Goal: Transaction & Acquisition: Purchase product/service

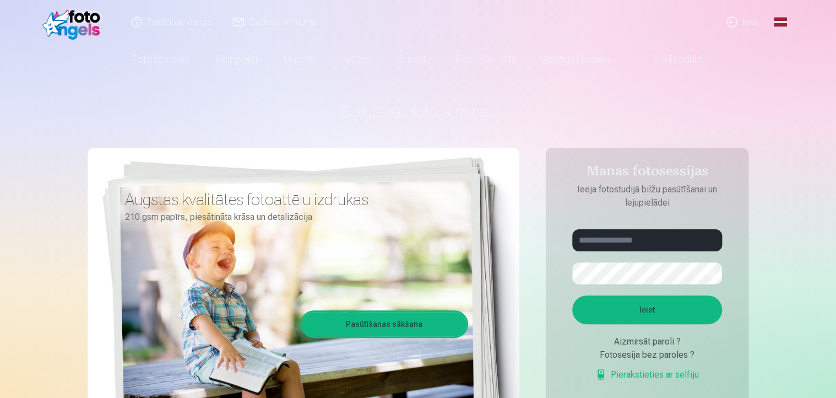
click at [758, 22] on link "Ieiet" at bounding box center [743, 22] width 53 height 44
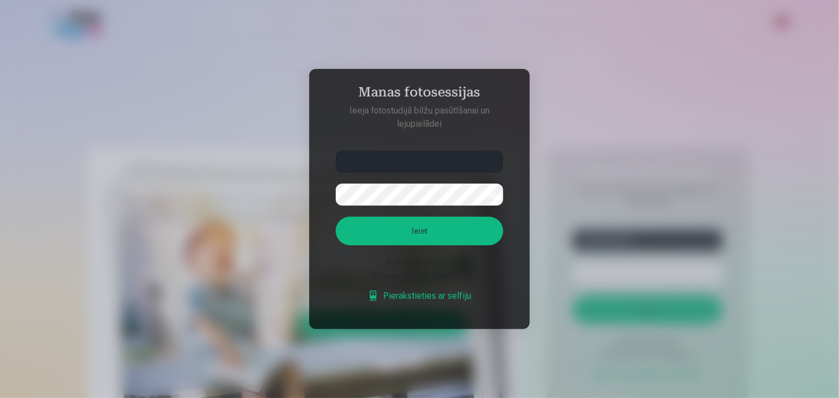
type input "**********"
click at [336, 217] on button "Ieiet" at bounding box center [419, 231] width 167 height 29
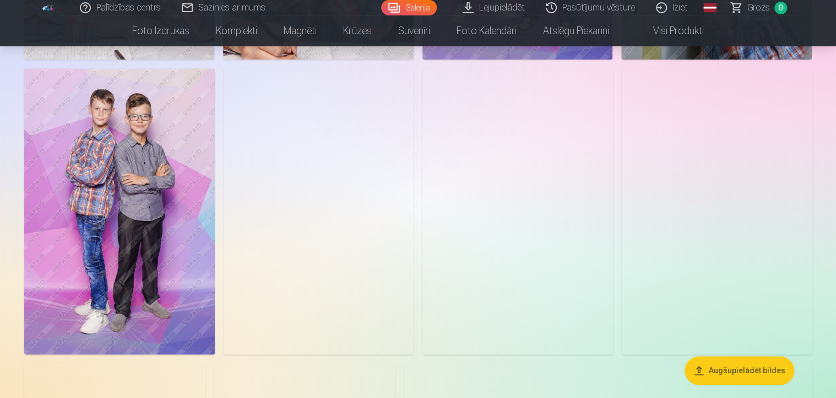
scroll to position [642, 0]
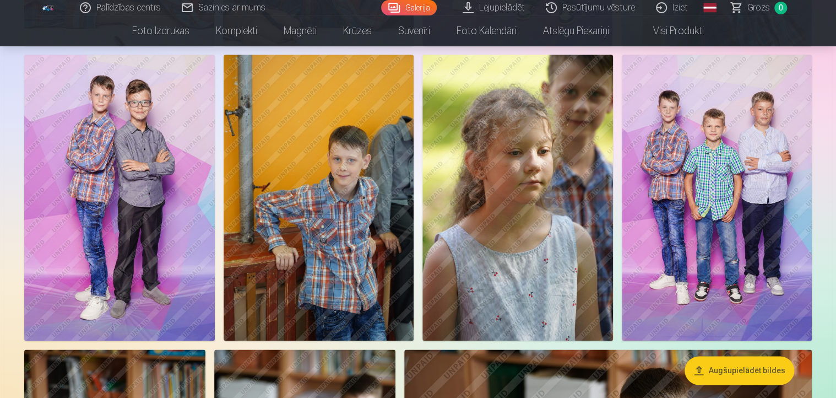
click at [117, 199] on img at bounding box center [119, 197] width 191 height 285
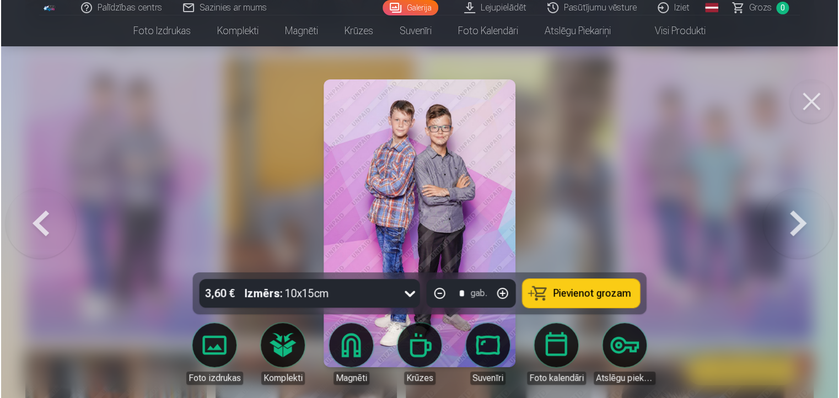
scroll to position [643, 0]
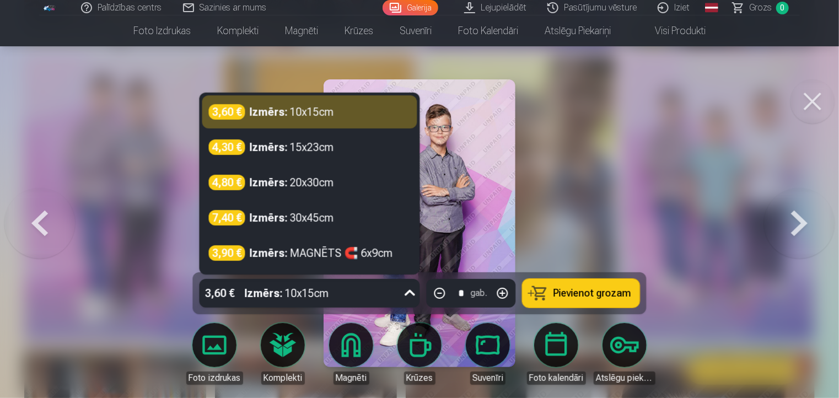
click at [405, 296] on icon at bounding box center [410, 293] width 18 height 18
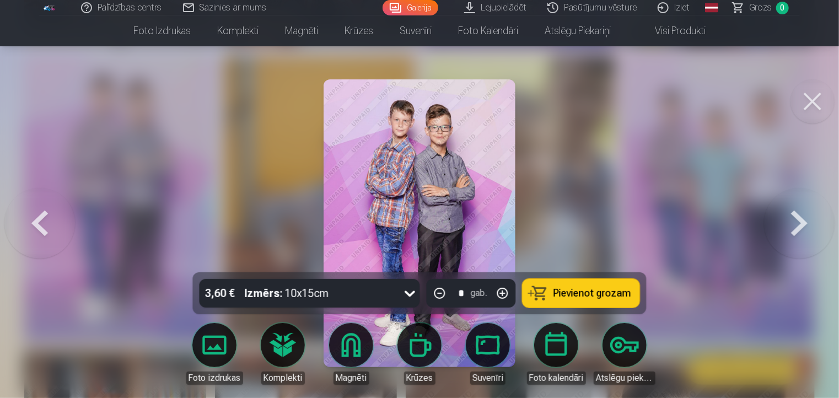
click at [35, 224] on button at bounding box center [39, 223] width 71 height 76
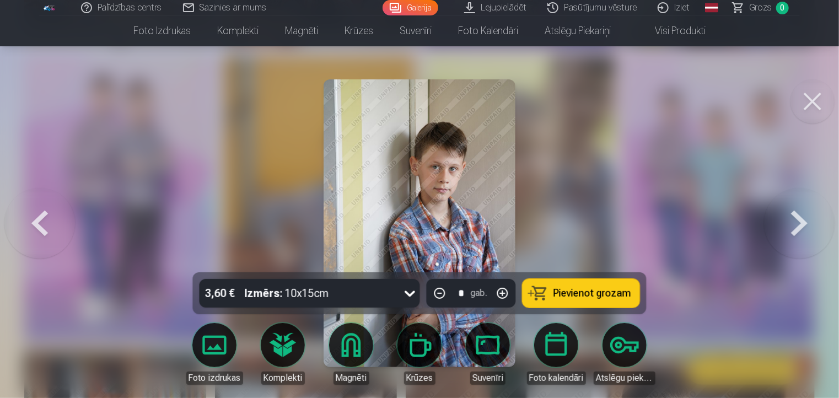
click at [782, 217] on button at bounding box center [799, 223] width 71 height 76
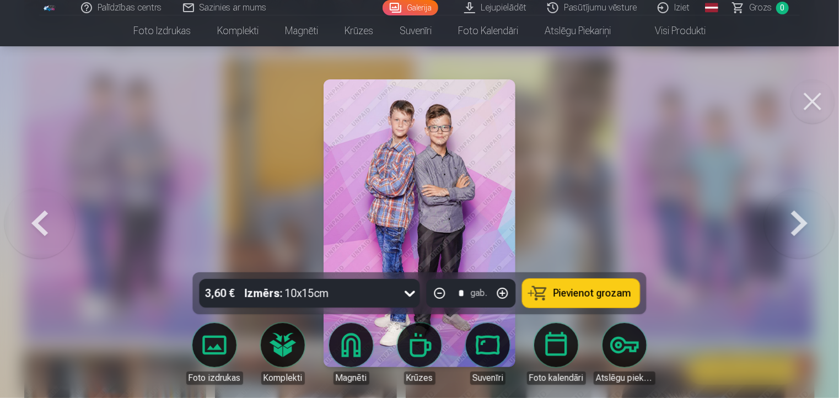
click at [782, 217] on button at bounding box center [799, 223] width 71 height 76
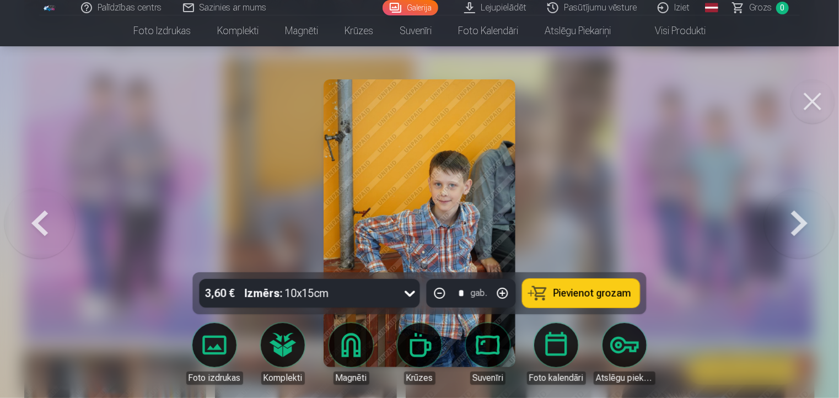
click at [42, 217] on button at bounding box center [39, 223] width 71 height 76
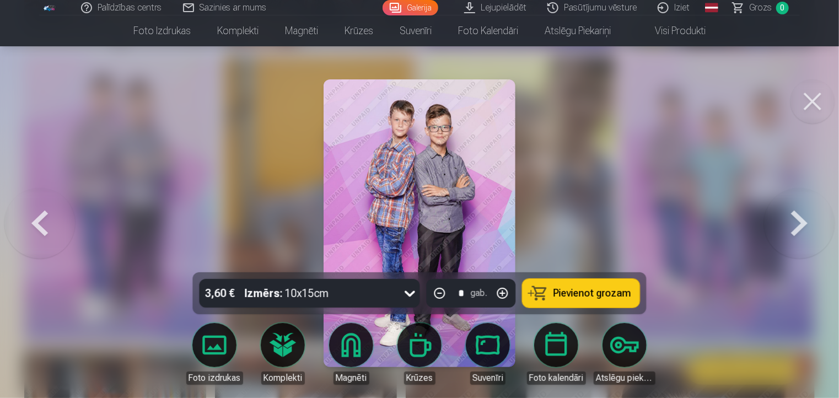
click at [42, 217] on button at bounding box center [39, 223] width 71 height 76
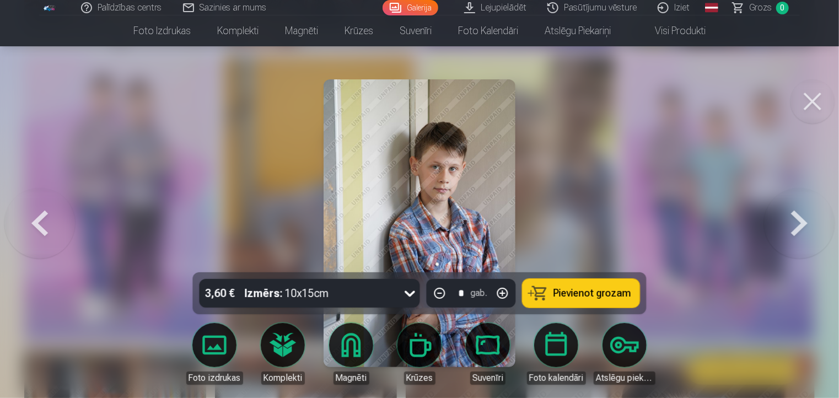
click at [42, 217] on button at bounding box center [39, 223] width 71 height 76
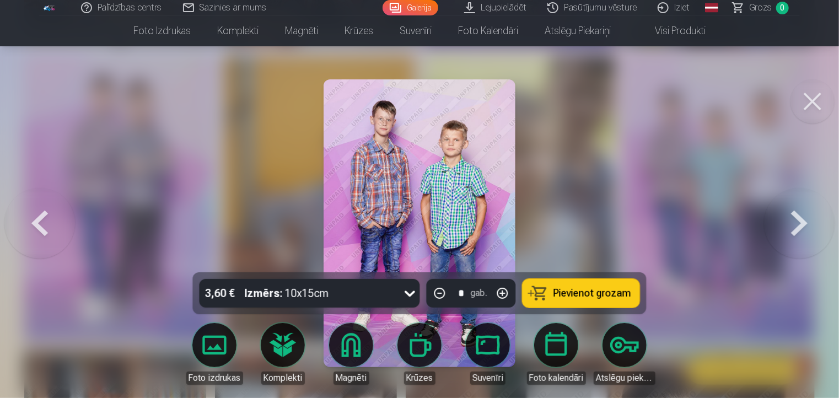
click at [42, 217] on button at bounding box center [39, 223] width 71 height 76
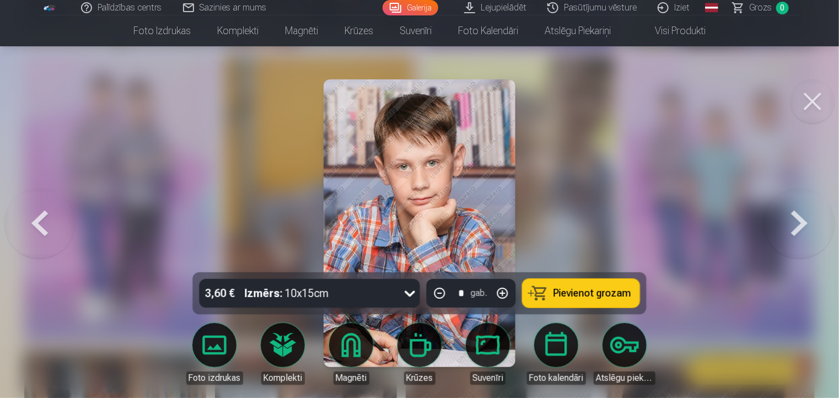
click at [42, 217] on button at bounding box center [39, 223] width 71 height 76
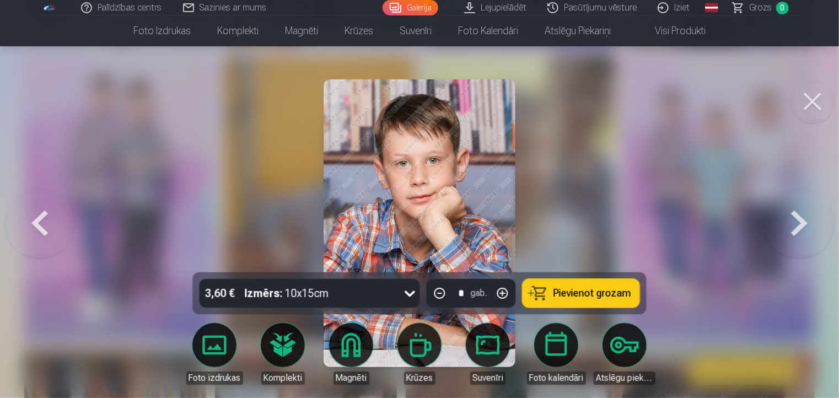
click at [42, 217] on button at bounding box center [39, 223] width 71 height 76
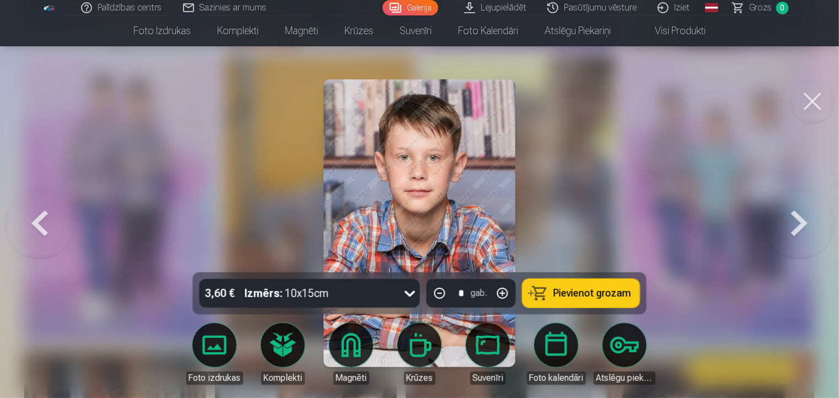
click at [42, 217] on button at bounding box center [39, 223] width 71 height 76
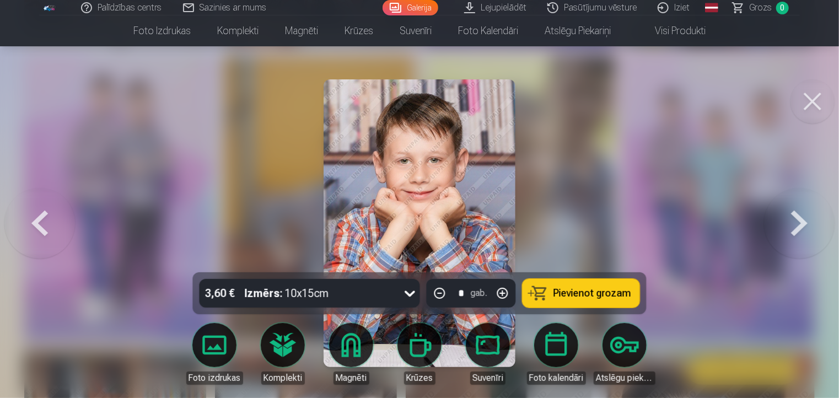
click at [42, 217] on button at bounding box center [39, 223] width 71 height 76
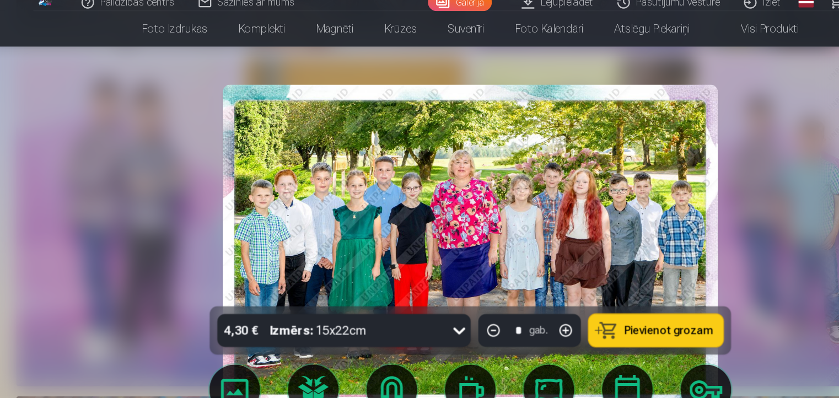
scroll to position [643, 0]
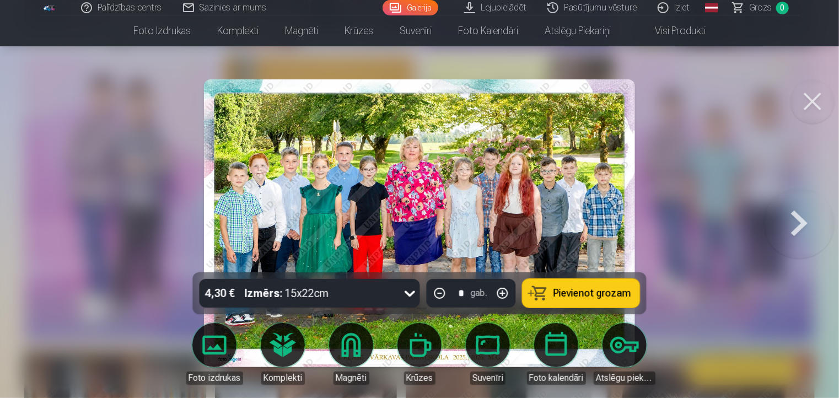
click at [831, 100] on button at bounding box center [812, 101] width 44 height 44
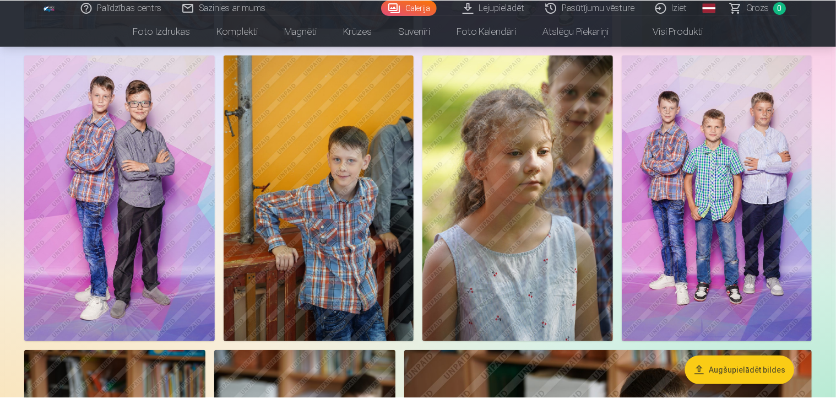
scroll to position [642, 0]
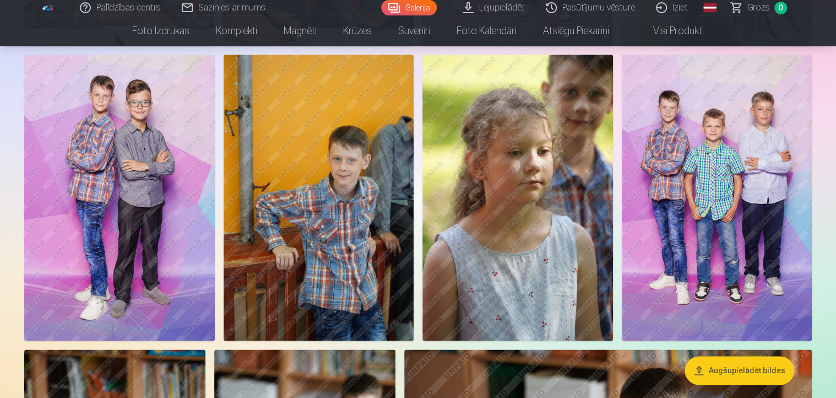
click at [177, 296] on img at bounding box center [119, 197] width 191 height 285
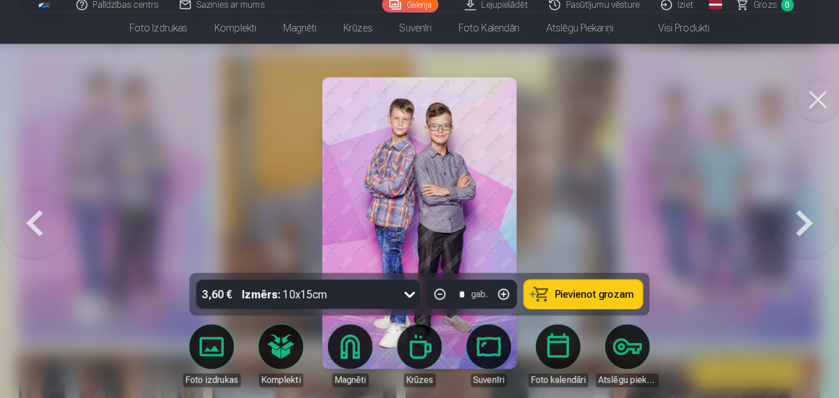
scroll to position [643, 0]
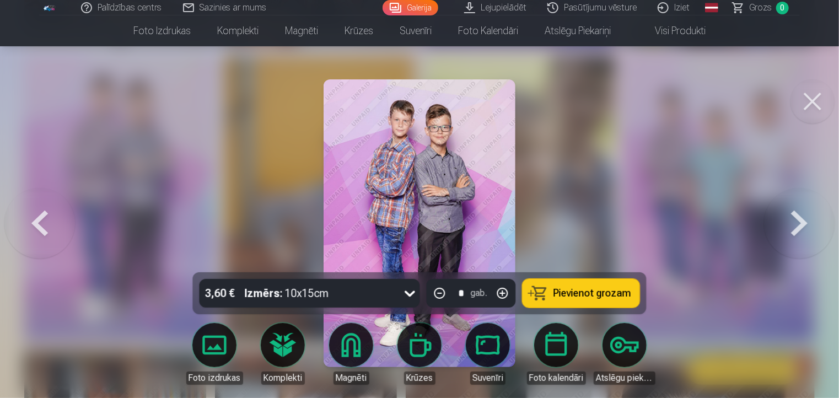
click at [808, 102] on button at bounding box center [812, 101] width 44 height 44
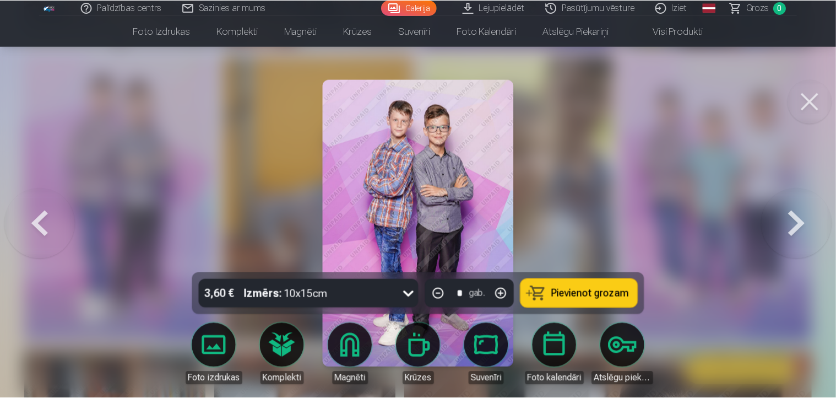
scroll to position [642, 0]
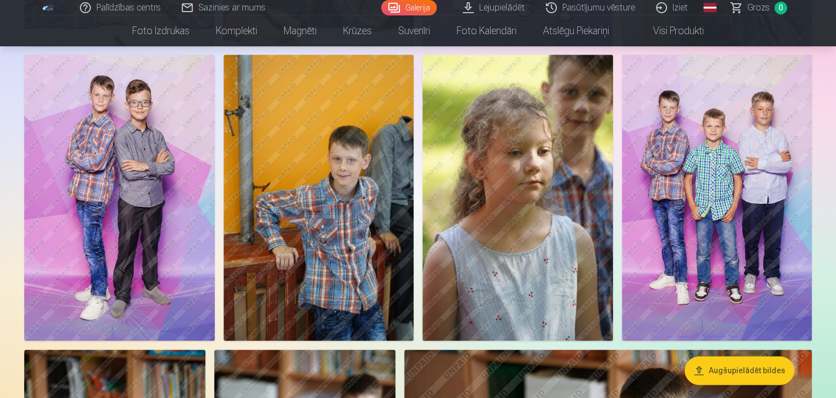
click at [730, 192] on img at bounding box center [717, 197] width 191 height 285
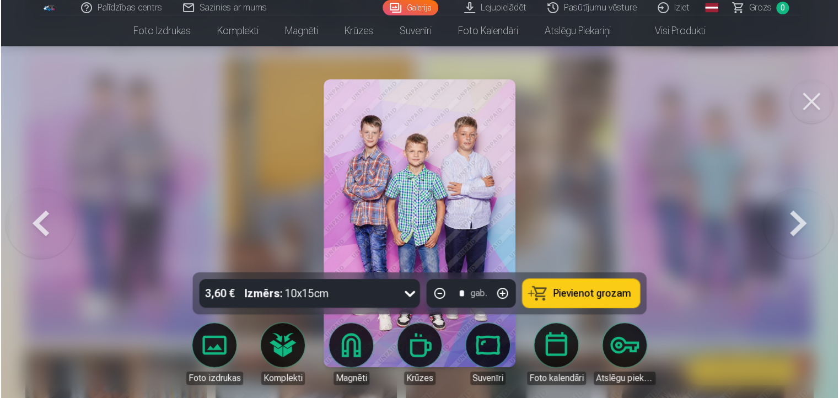
scroll to position [643, 0]
click at [804, 105] on button at bounding box center [812, 101] width 44 height 44
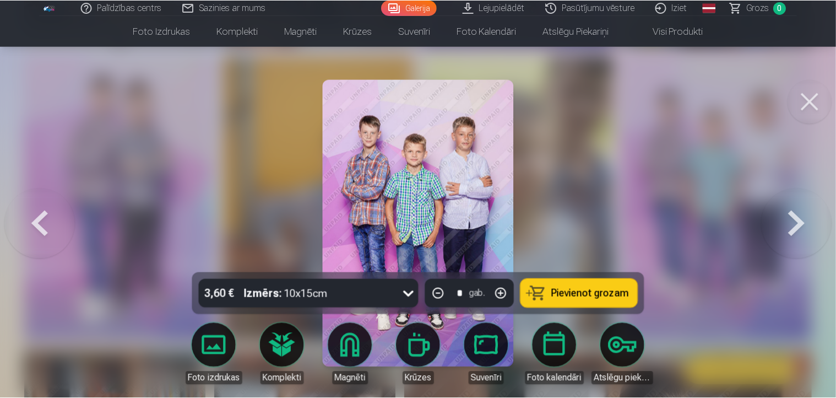
scroll to position [642, 0]
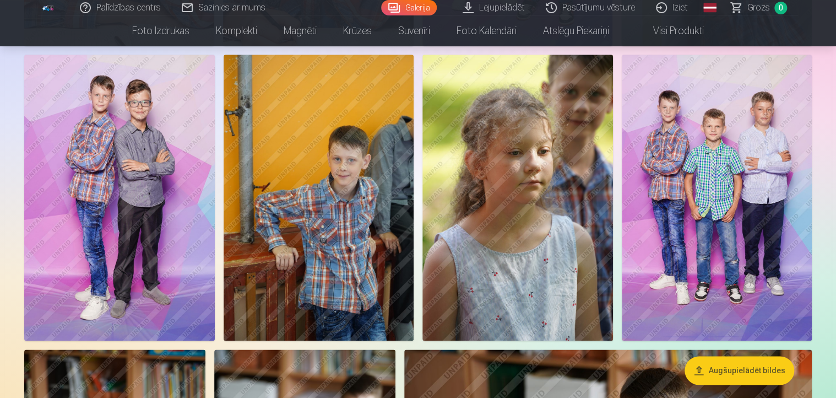
click at [515, 12] on link "Lejupielādēt" at bounding box center [494, 7] width 83 height 15
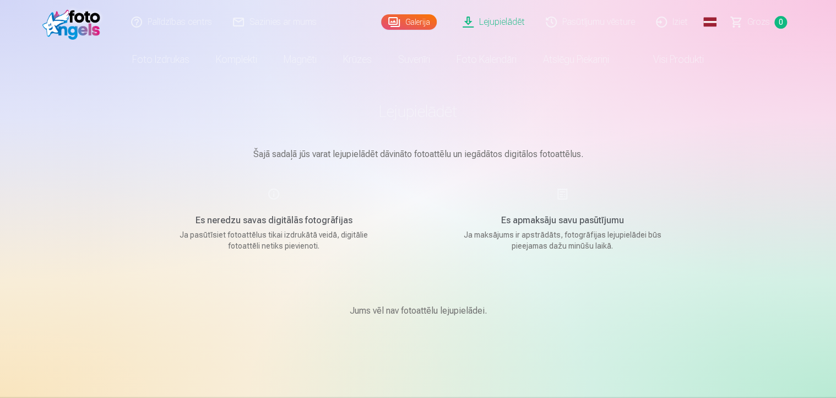
click at [67, 5] on img at bounding box center [73, 21] width 63 height 35
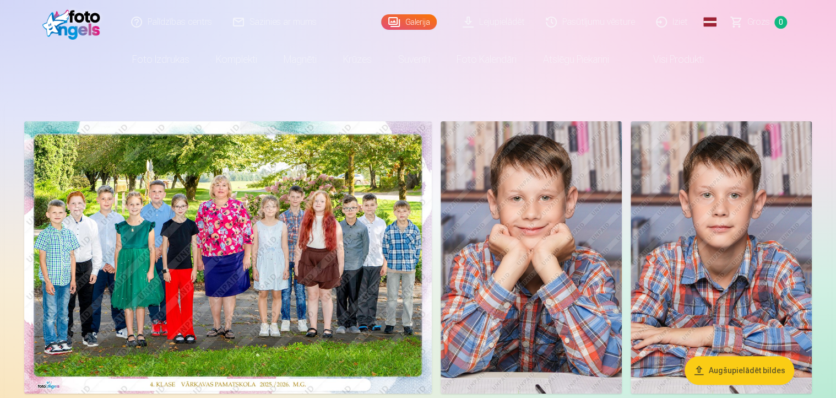
click at [224, 269] on img at bounding box center [228, 257] width 408 height 272
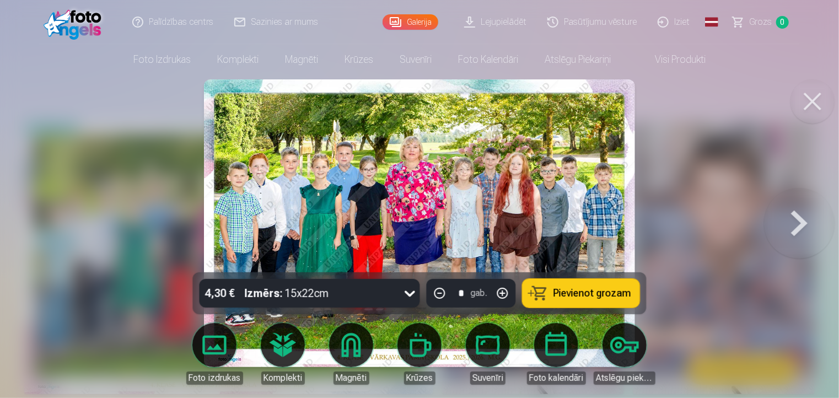
click at [816, 107] on button at bounding box center [812, 101] width 44 height 44
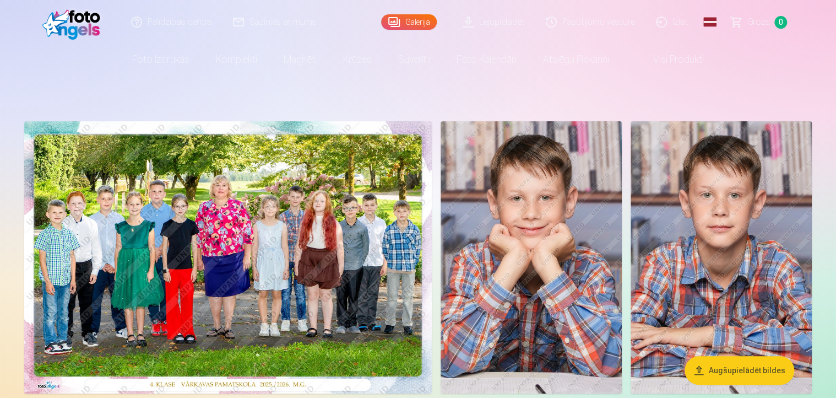
click at [835, 20] on header "Palīdzības centrs Sazinies ar mums Galerija Lejupielādēt Pasūtījumu vēsture Izi…" at bounding box center [418, 37] width 836 height 75
click at [290, 245] on img at bounding box center [228, 257] width 408 height 272
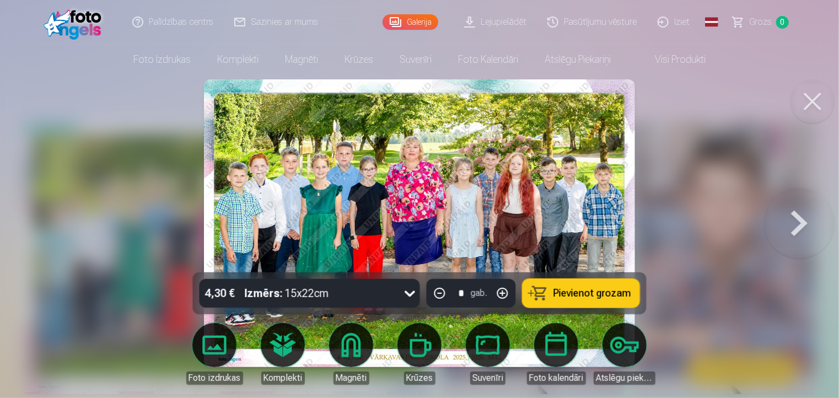
click at [808, 110] on button at bounding box center [812, 101] width 44 height 44
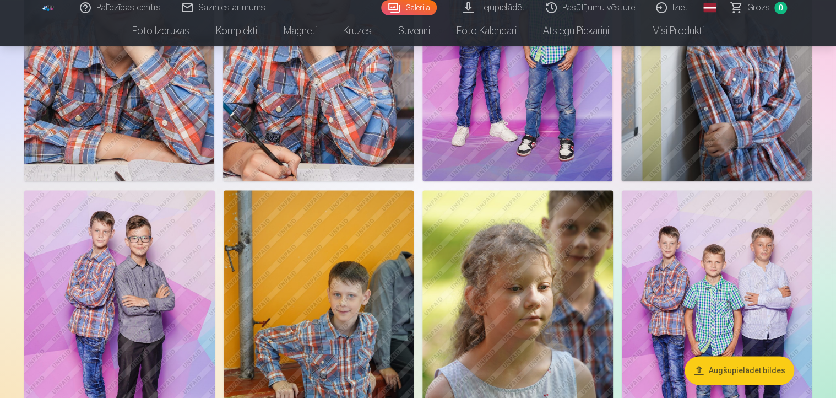
scroll to position [513, 0]
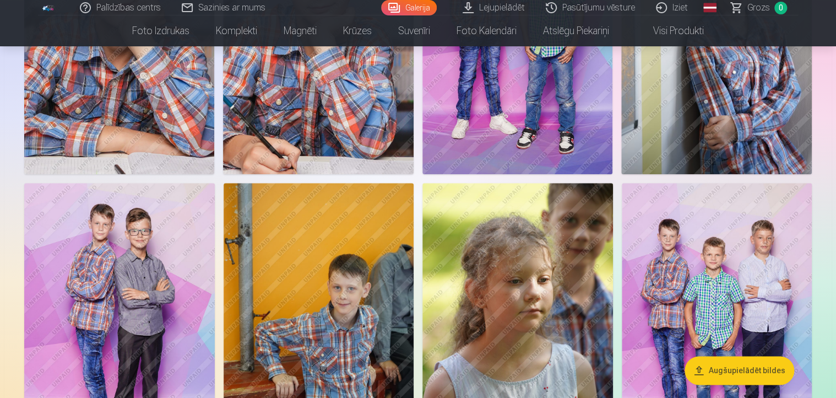
click at [669, 225] on img at bounding box center [717, 325] width 191 height 285
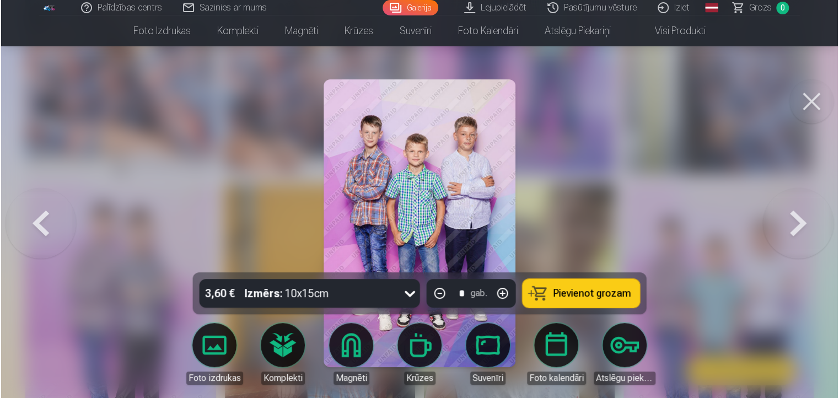
scroll to position [515, 0]
click at [809, 95] on button at bounding box center [812, 101] width 44 height 44
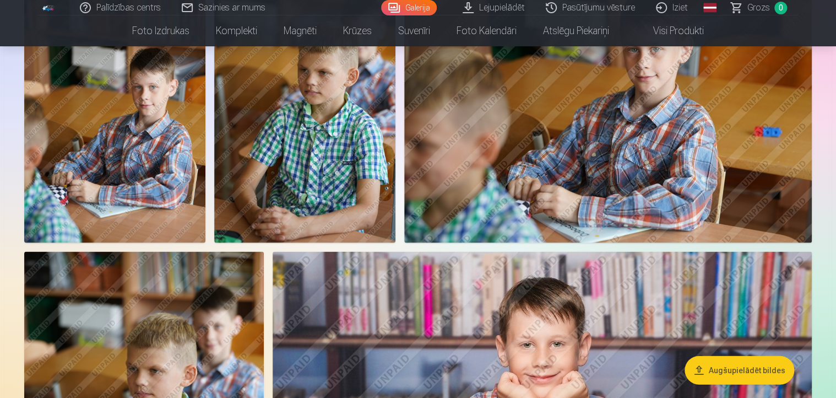
scroll to position [1027, 0]
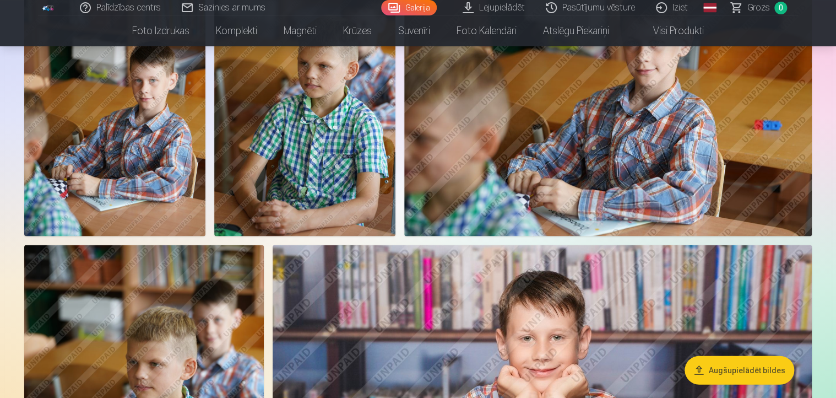
drag, startPoint x: 835, startPoint y: 89, endPoint x: 836, endPoint y: 95, distance: 6.7
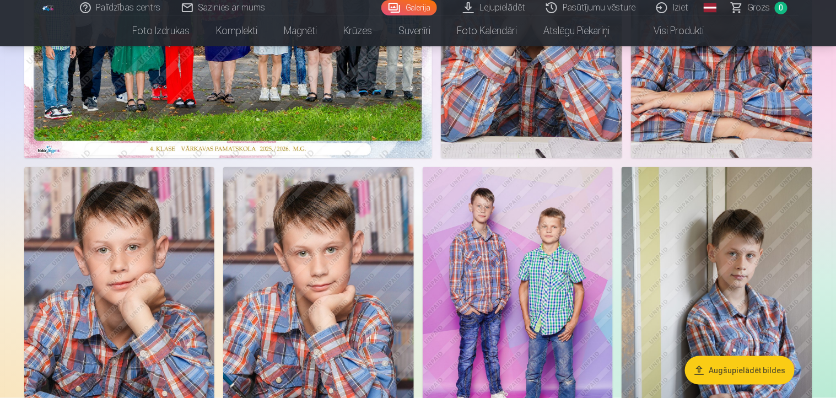
scroll to position [0, 0]
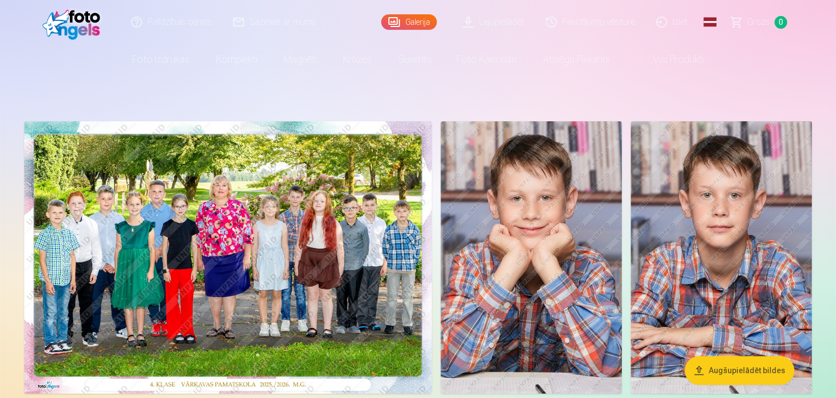
click at [331, 222] on img at bounding box center [228, 257] width 408 height 272
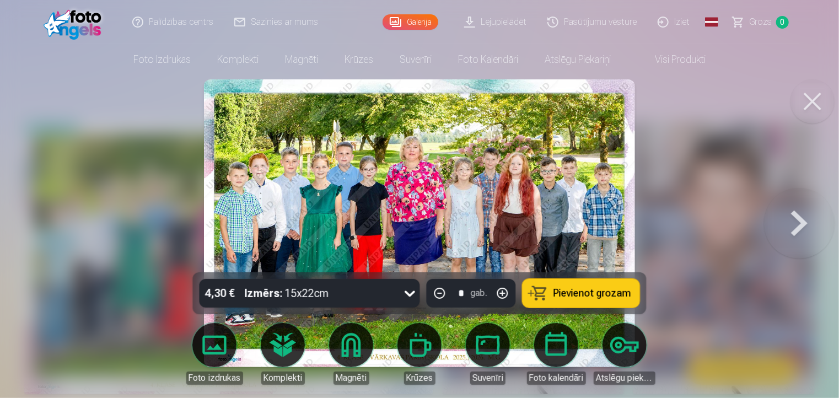
click at [577, 291] on span "Pievienot grozam" at bounding box center [592, 293] width 78 height 10
click at [766, 17] on span "Grozs" at bounding box center [760, 21] width 23 height 13
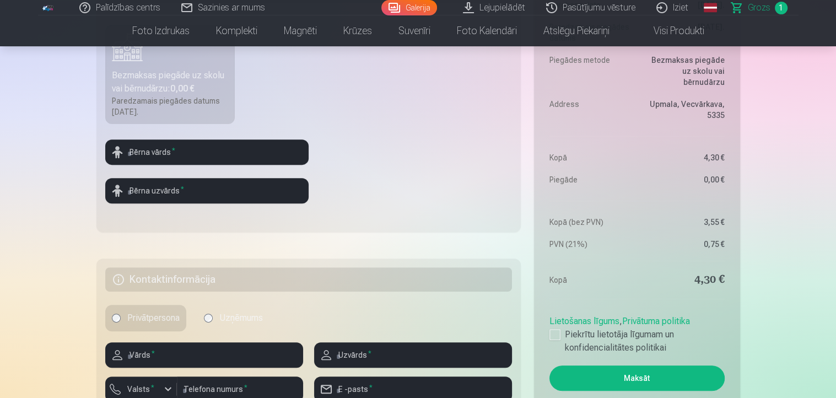
scroll to position [394, 0]
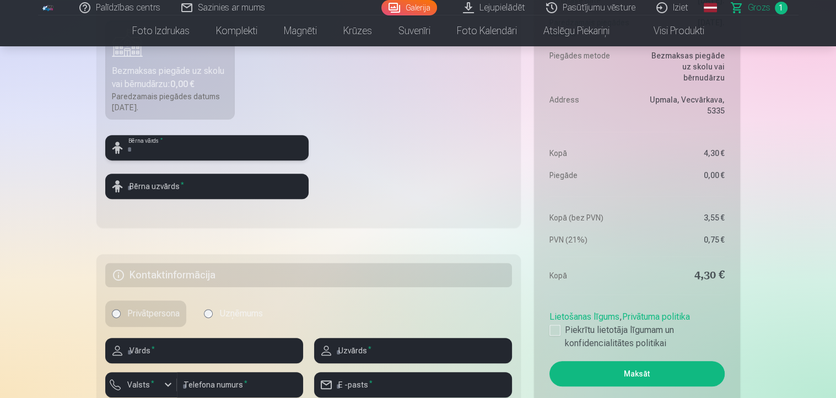
click at [194, 147] on input "text" at bounding box center [206, 147] width 203 height 25
type input "*******"
click at [190, 184] on input "text" at bounding box center [206, 186] width 203 height 25
type input "****"
click at [181, 98] on div "Paredzamais piegādes datums 29.09.2025." at bounding box center [170, 102] width 117 height 22
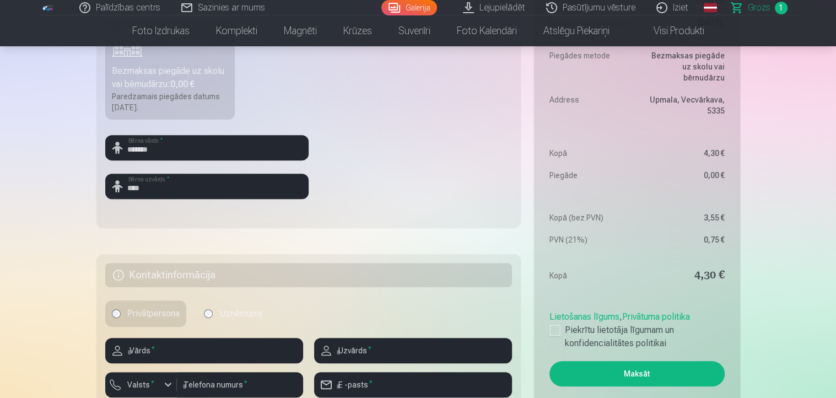
click at [163, 66] on div "Bezmaksas piegāde uz skolu vai bērnudārzu : 0,00 €" at bounding box center [170, 77] width 117 height 26
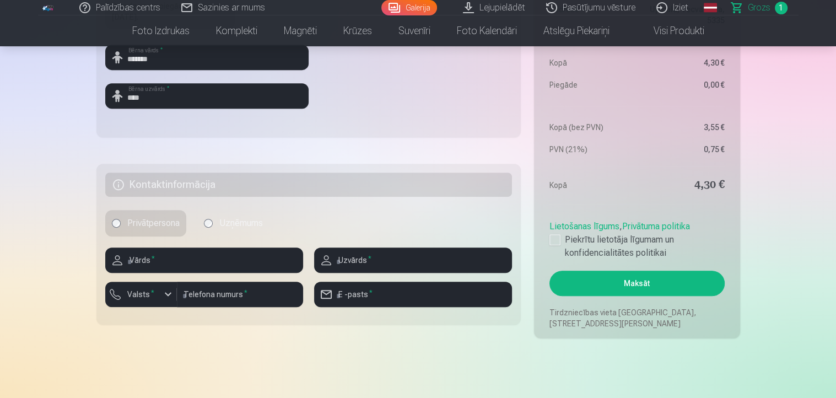
scroll to position [494, 0]
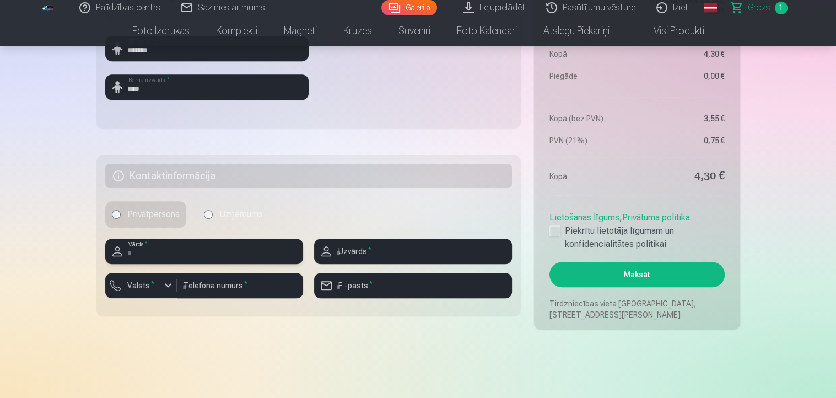
click at [183, 249] on input "text" at bounding box center [204, 251] width 198 height 25
type input "********"
type input "*********"
type input "**********"
click at [245, 280] on input "number" at bounding box center [240, 285] width 126 height 25
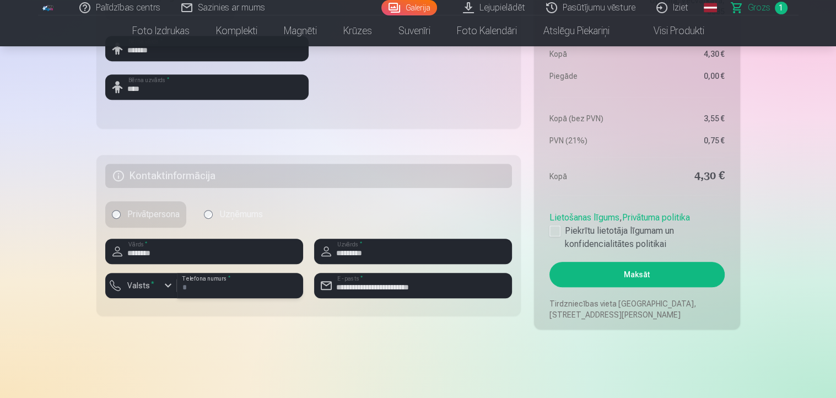
type input "********"
click at [549, 230] on div at bounding box center [554, 230] width 11 height 11
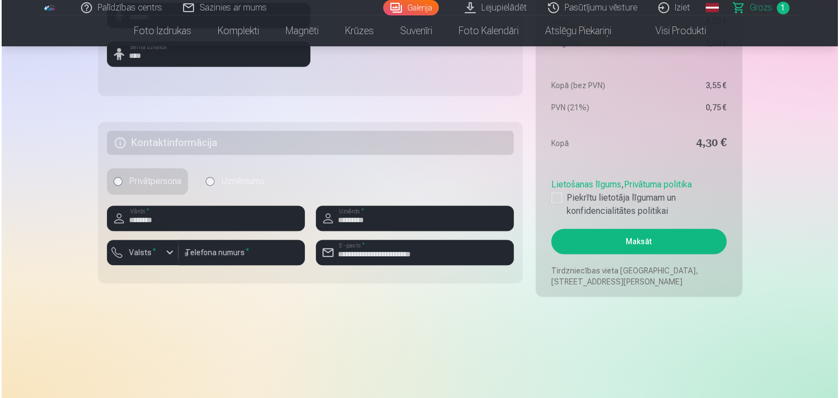
scroll to position [518, 0]
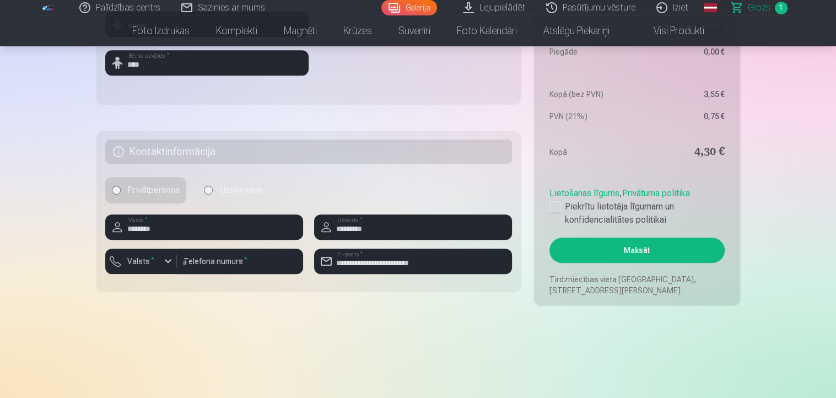
click at [630, 250] on button "Maksāt" at bounding box center [636, 249] width 175 height 25
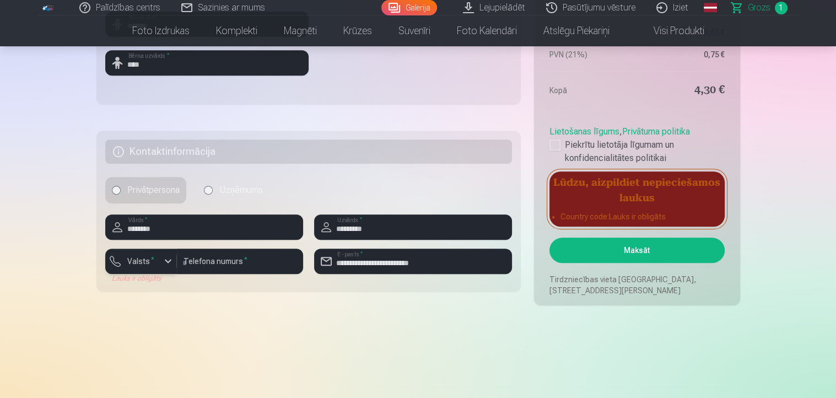
click at [170, 259] on div "button" at bounding box center [167, 261] width 13 height 13
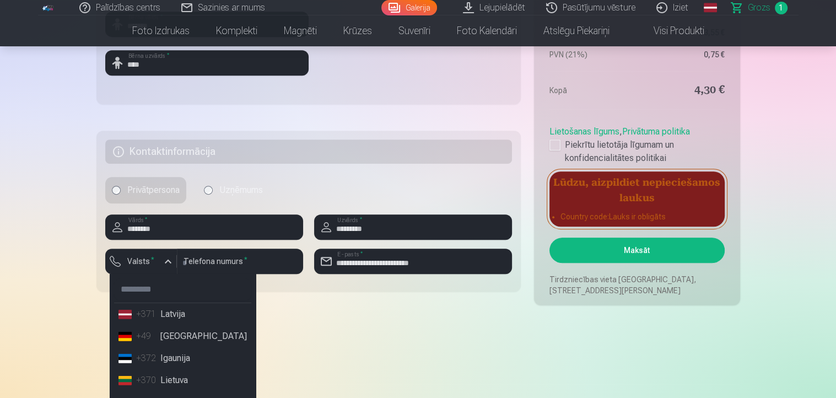
click at [180, 313] on li "+371 Latvija" at bounding box center [182, 314] width 137 height 22
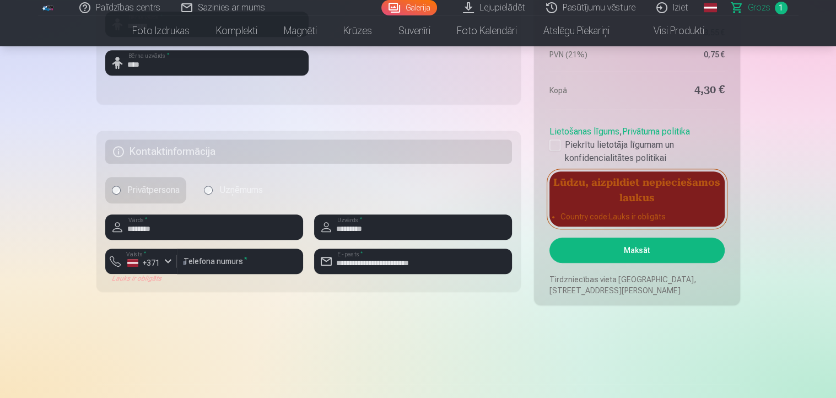
click at [658, 248] on button "Maksāt" at bounding box center [636, 249] width 175 height 25
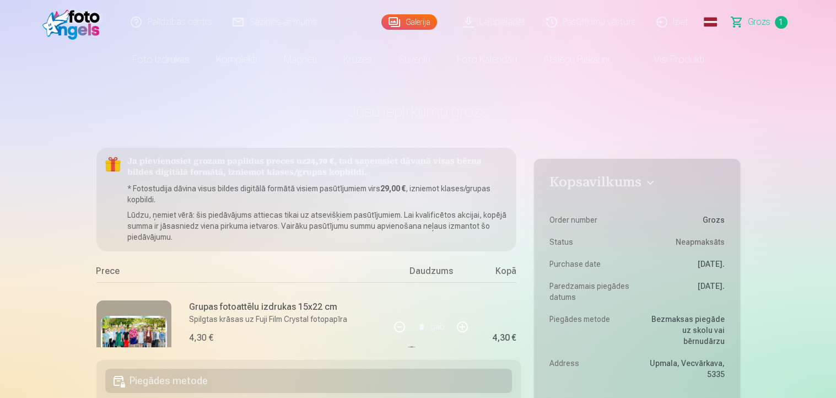
click at [764, 30] on link "Grozs 1" at bounding box center [759, 22] width 77 height 44
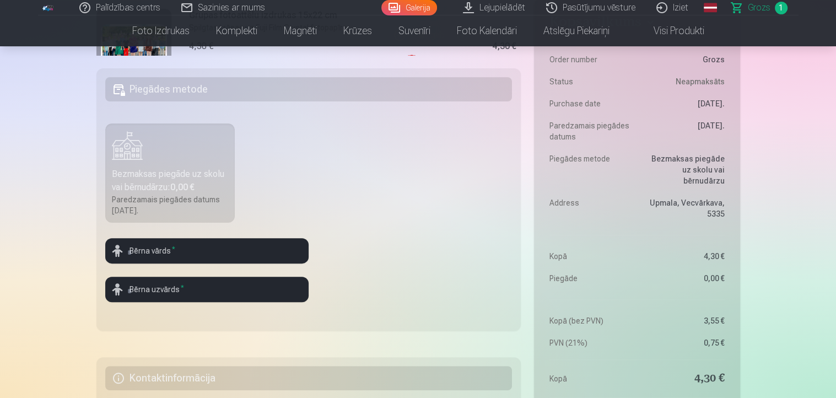
scroll to position [296, 0]
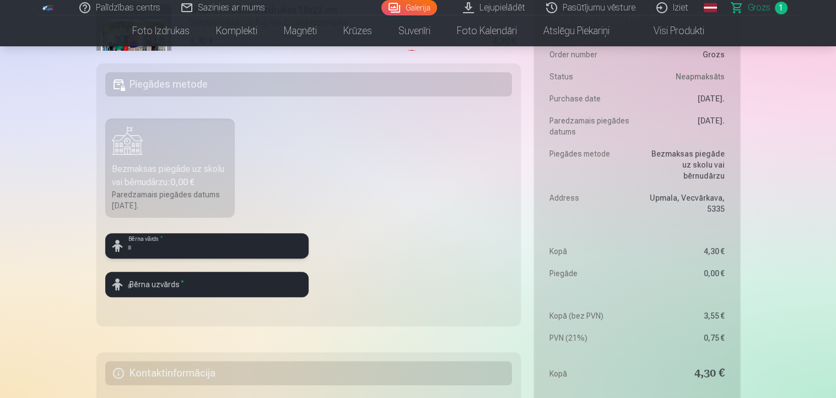
click at [210, 248] on input "text" at bounding box center [206, 245] width 203 height 25
type input "*******"
click at [196, 289] on input "text" at bounding box center [206, 284] width 203 height 25
type input "****"
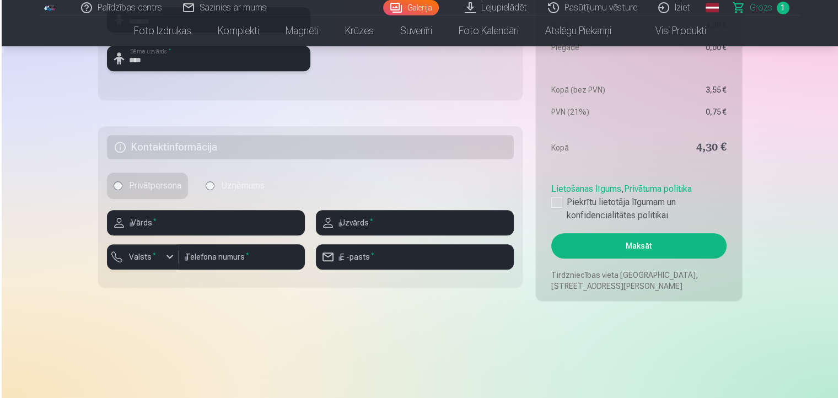
scroll to position [527, 0]
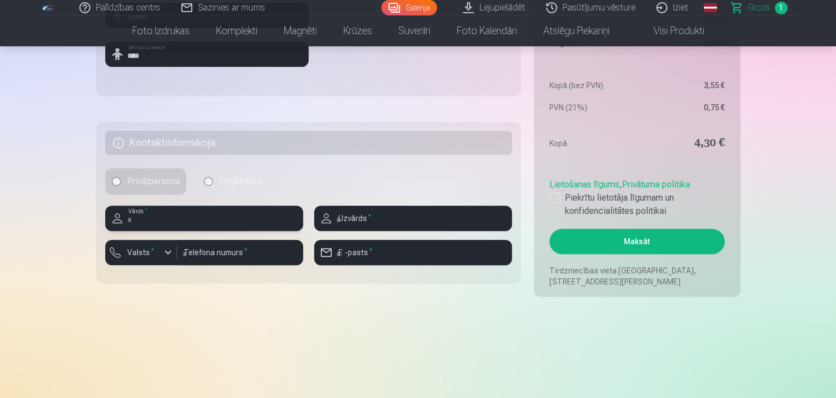
click at [164, 221] on input "text" at bounding box center [204, 217] width 198 height 25
type input "********"
type input "*********"
type input "**********"
click at [164, 253] on div "button" at bounding box center [167, 252] width 13 height 13
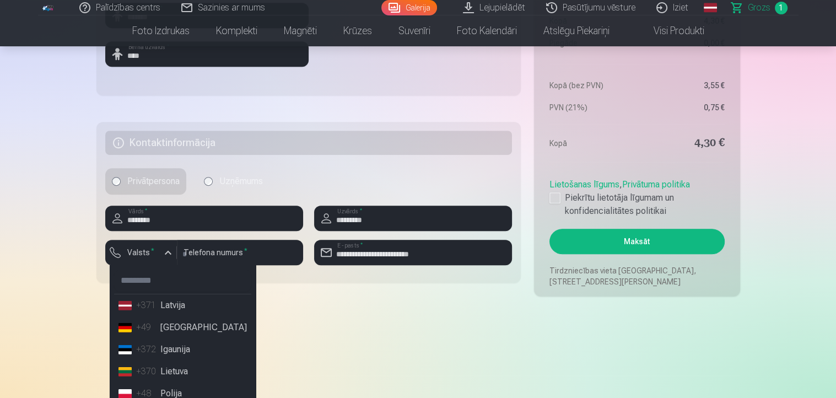
click at [172, 302] on li "+371 Latvija" at bounding box center [182, 305] width 137 height 22
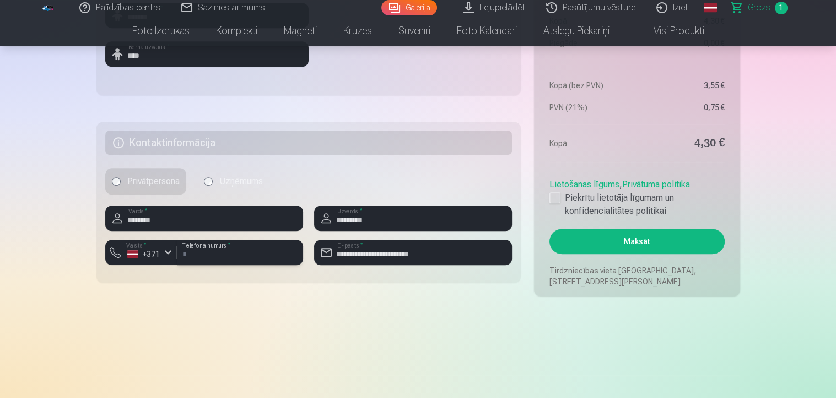
click at [244, 250] on input "number" at bounding box center [240, 252] width 126 height 25
type input "********"
click at [613, 239] on button "Maksāt" at bounding box center [636, 241] width 175 height 25
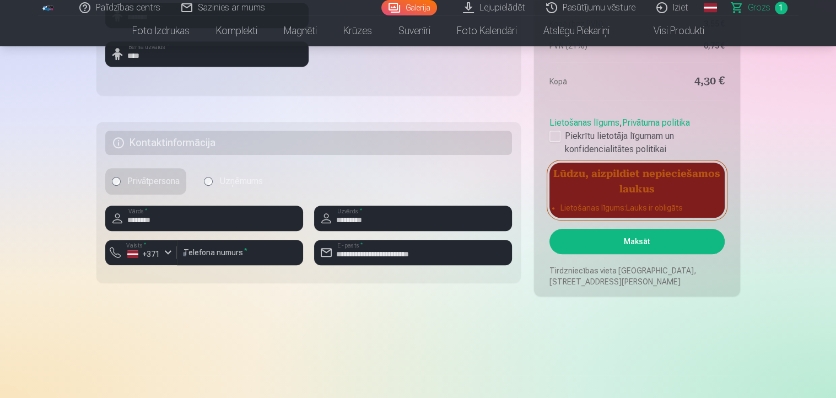
click at [556, 128] on link "Lietošanas līgums" at bounding box center [584, 122] width 70 height 10
click at [557, 132] on div at bounding box center [554, 136] width 11 height 11
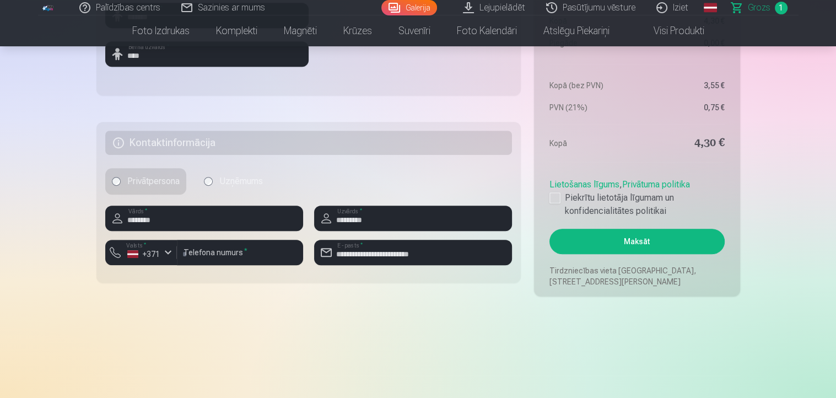
click at [617, 239] on button "Maksāt" at bounding box center [636, 241] width 175 height 25
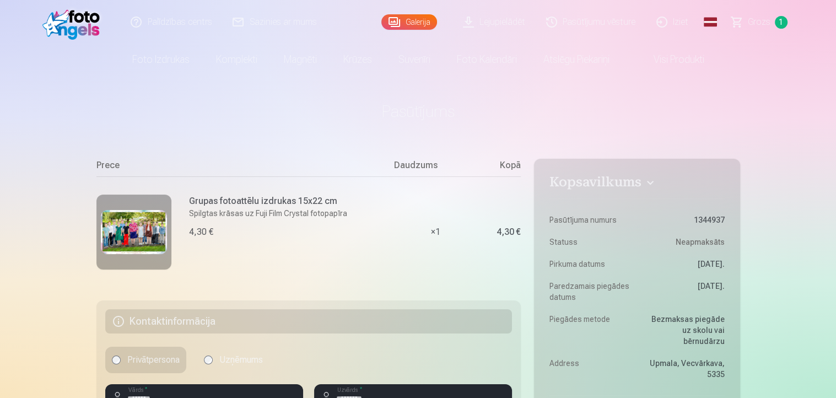
click at [682, 25] on link "Iziet" at bounding box center [672, 22] width 53 height 44
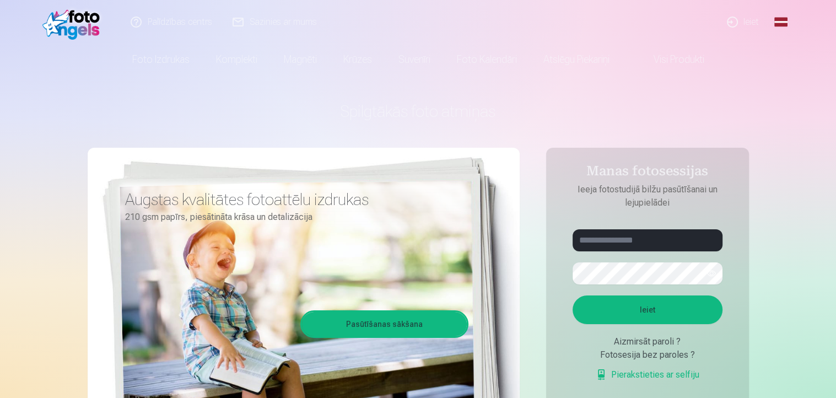
click at [756, 20] on link "Ieiet" at bounding box center [743, 22] width 53 height 44
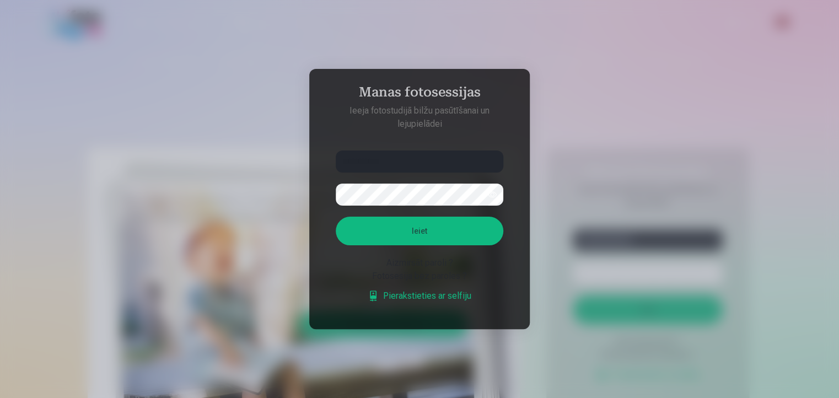
type input "**********"
click at [336, 217] on button "Ieiet" at bounding box center [419, 231] width 167 height 29
